Goal: Check status: Check status

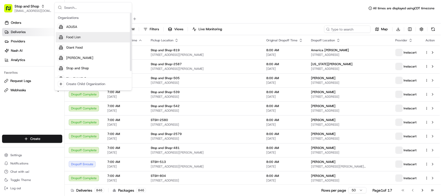
click at [73, 36] on span "Food Lion" at bounding box center [73, 37] width 14 height 5
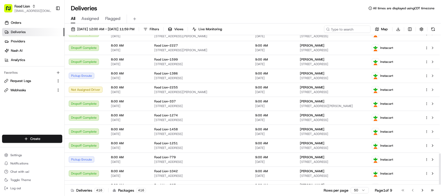
scroll to position [562, 0]
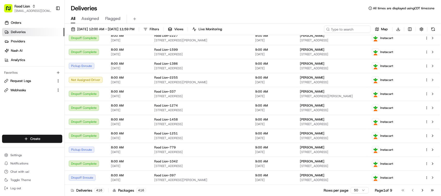
click at [360, 191] on html "Food Lion [EMAIL_ADDRESS][DOMAIN_NAME] Toggle Sidebar Orders Deliveries Provide…" at bounding box center [220, 98] width 441 height 196
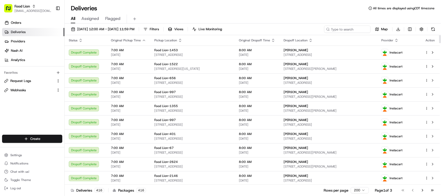
click at [80, 39] on icon "button" at bounding box center [81, 40] width 4 height 4
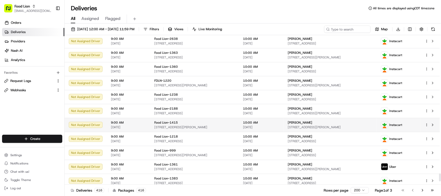
scroll to position [2482, 0]
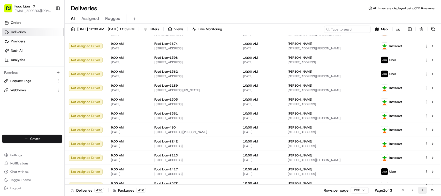
click at [422, 192] on button "Go to next page" at bounding box center [423, 190] width 9 height 7
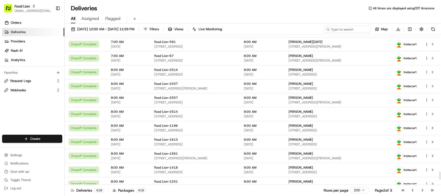
scroll to position [2655, 0]
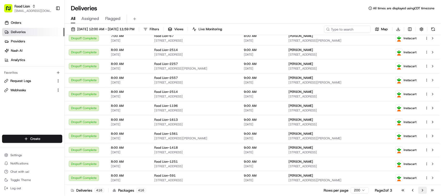
click at [422, 192] on button "Go to next page" at bounding box center [423, 190] width 9 height 7
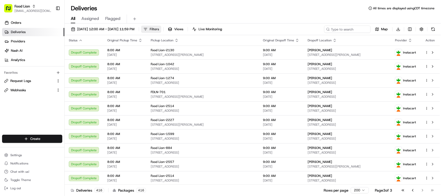
click at [159, 27] on span "Filters" at bounding box center [154, 29] width 9 height 5
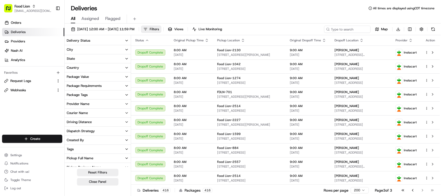
click at [93, 60] on button "State" at bounding box center [98, 58] width 66 height 9
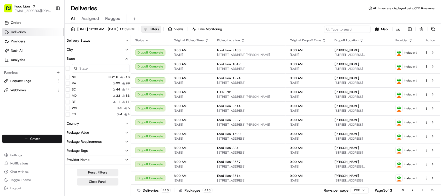
click at [93, 60] on button "State" at bounding box center [98, 58] width 66 height 9
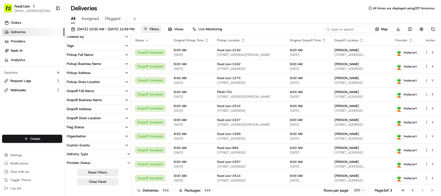
scroll to position [104, 0]
click at [97, 184] on button "Close Panel" at bounding box center [97, 181] width 41 height 7
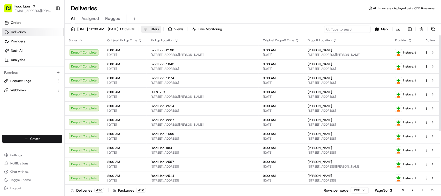
click at [159, 29] on span "Filters" at bounding box center [154, 29] width 9 height 5
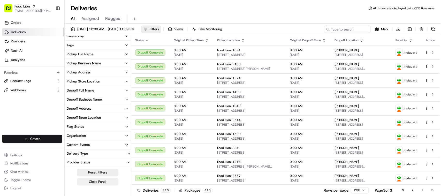
click at [101, 183] on button "Close Panel" at bounding box center [97, 181] width 41 height 7
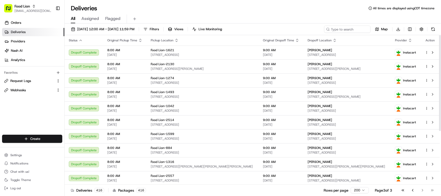
click at [80, 40] on icon "button" at bounding box center [81, 40] width 2 height 1
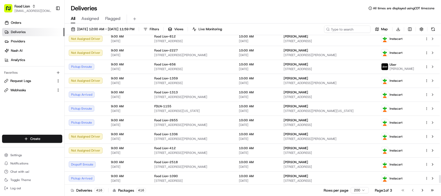
scroll to position [2658, 0]
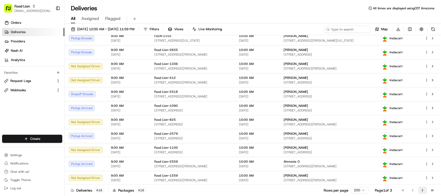
click at [423, 191] on button "Go to next page" at bounding box center [423, 190] width 9 height 7
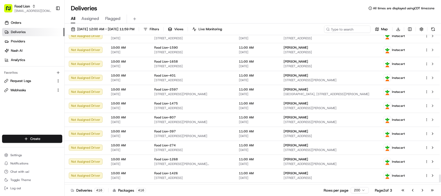
scroll to position [2658, 0]
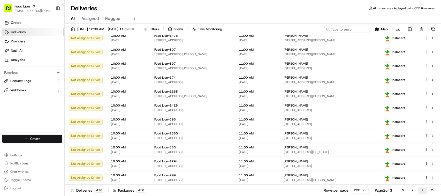
click at [422, 191] on button "Go to next page" at bounding box center [423, 190] width 9 height 7
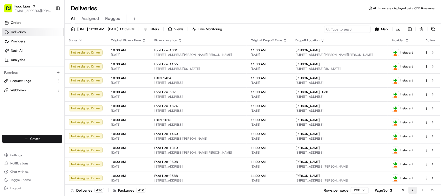
click at [413, 193] on button "Go to previous page" at bounding box center [413, 190] width 9 height 7
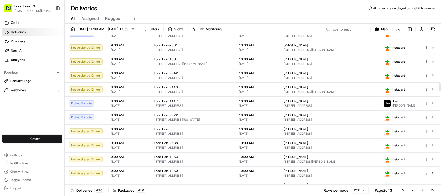
scroll to position [897, 0]
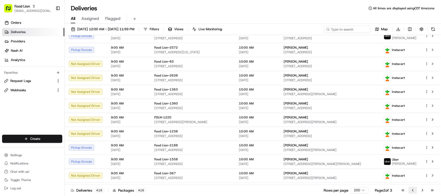
click at [412, 189] on button "Go to previous page" at bounding box center [413, 190] width 9 height 7
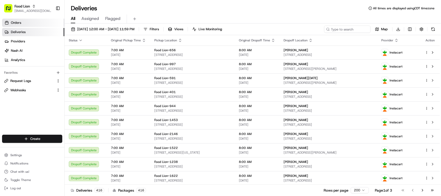
click at [15, 25] on link "Orders" at bounding box center [33, 23] width 62 height 8
